Goal: Check status: Check status

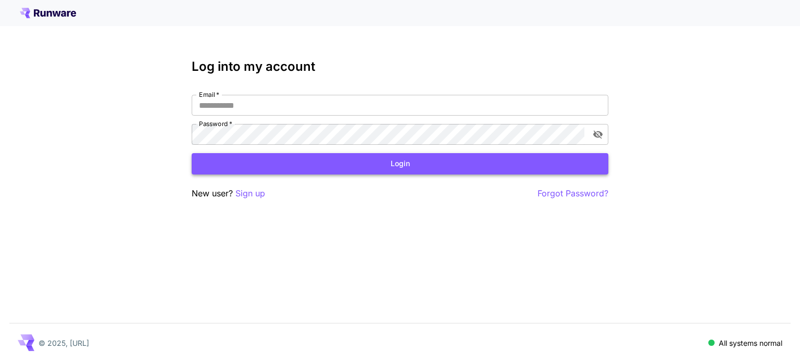
type input "**********"
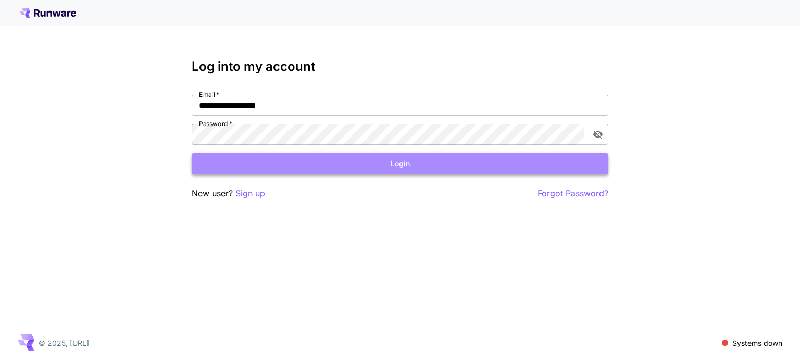
click at [320, 156] on button "Login" at bounding box center [400, 163] width 417 height 21
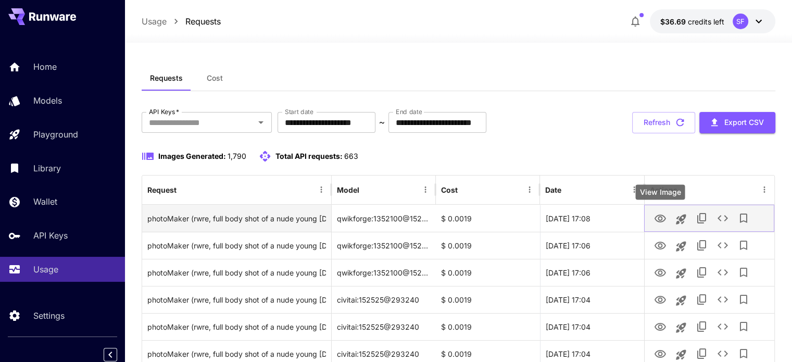
click at [655, 216] on icon "View Image" at bounding box center [660, 218] width 12 height 12
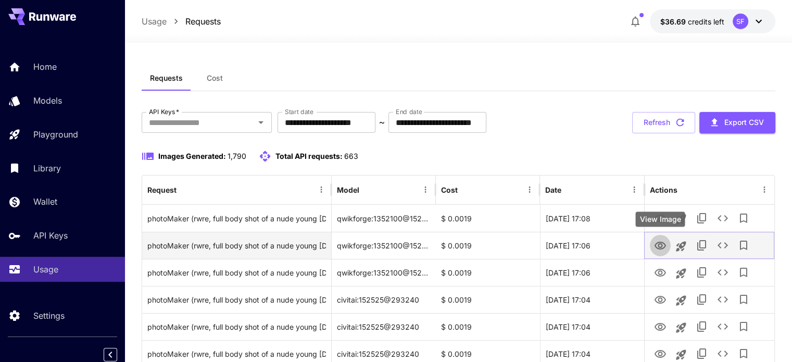
click at [661, 246] on icon "View Image" at bounding box center [660, 246] width 11 height 8
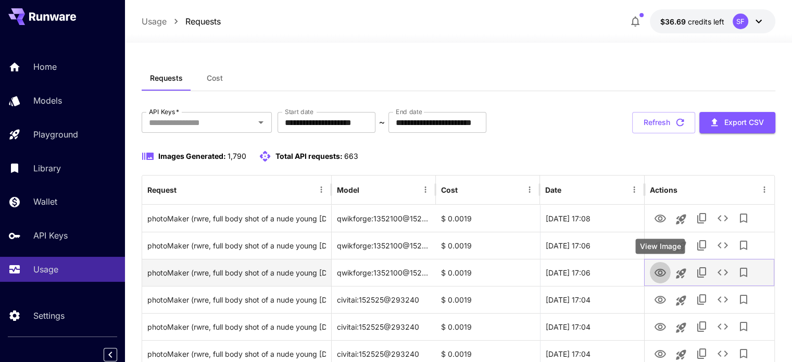
click at [659, 274] on icon "View Image" at bounding box center [660, 273] width 11 height 8
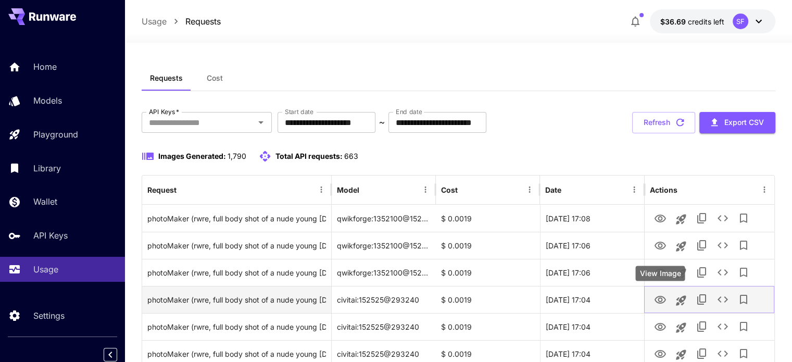
click at [662, 299] on icon "View Image" at bounding box center [660, 300] width 11 height 8
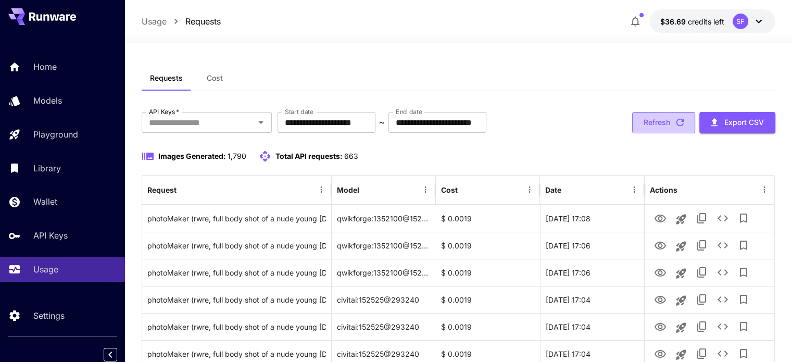
click at [653, 120] on button "Refresh" at bounding box center [663, 122] width 63 height 21
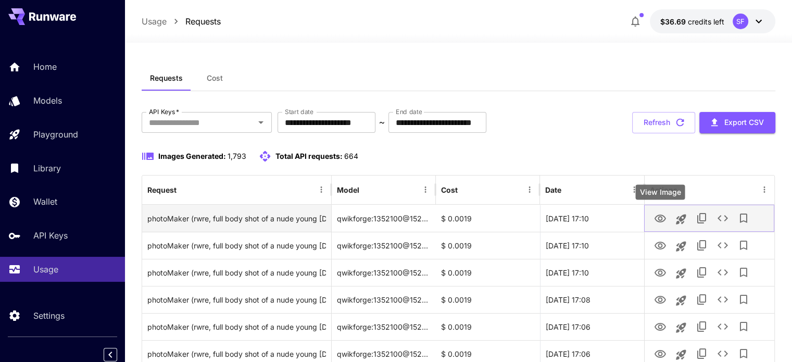
click at [659, 218] on icon "View Image" at bounding box center [660, 218] width 12 height 12
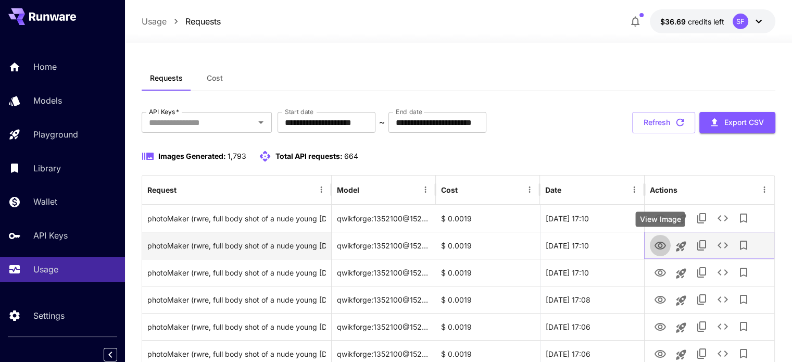
click at [660, 245] on icon "View Image" at bounding box center [660, 246] width 12 height 12
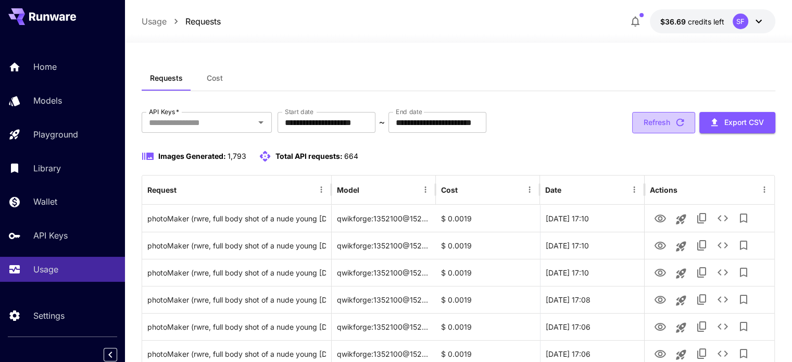
click at [661, 122] on button "Refresh" at bounding box center [663, 122] width 63 height 21
click at [656, 123] on button "Refresh" at bounding box center [663, 122] width 63 height 21
drag, startPoint x: 665, startPoint y: 120, endPoint x: 609, endPoint y: 135, distance: 57.1
click at [665, 120] on button "Refresh" at bounding box center [663, 122] width 63 height 21
click at [674, 123] on icon "button" at bounding box center [679, 122] width 11 height 11
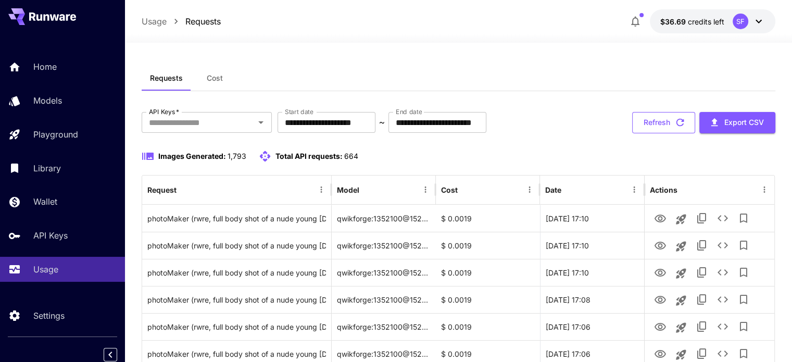
click at [644, 124] on button "Refresh" at bounding box center [663, 122] width 63 height 21
click at [661, 119] on button "Refresh" at bounding box center [663, 122] width 63 height 21
click at [655, 119] on button "Refresh" at bounding box center [663, 122] width 63 height 21
drag, startPoint x: 658, startPoint y: 129, endPoint x: 637, endPoint y: 126, distance: 20.6
click at [658, 128] on button "Refresh" at bounding box center [663, 122] width 63 height 21
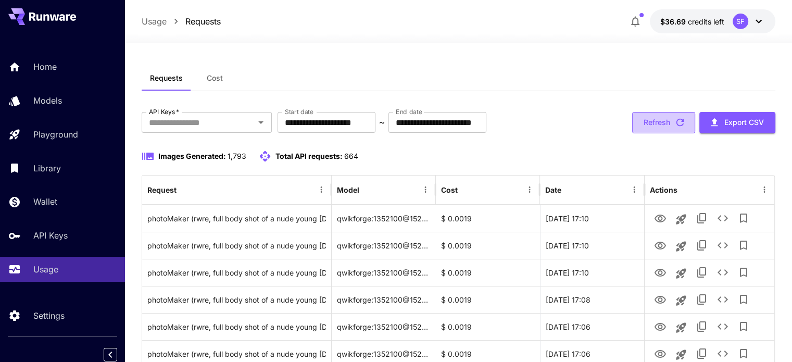
click at [661, 121] on button "Refresh" at bounding box center [663, 122] width 63 height 21
click at [677, 117] on icon "button" at bounding box center [679, 122] width 11 height 11
click at [645, 125] on button "Refresh" at bounding box center [663, 122] width 63 height 21
click at [664, 121] on button "Refresh" at bounding box center [663, 122] width 63 height 21
click at [659, 125] on button "Refresh" at bounding box center [663, 122] width 63 height 21
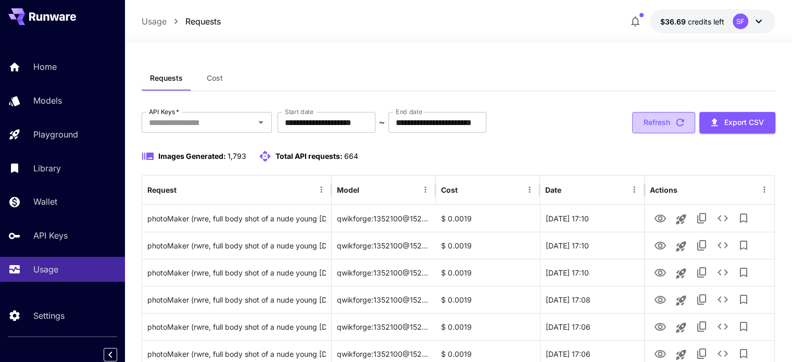
click at [676, 124] on icon "button" at bounding box center [679, 122] width 11 height 11
click at [661, 131] on button "Refresh" at bounding box center [663, 122] width 63 height 21
